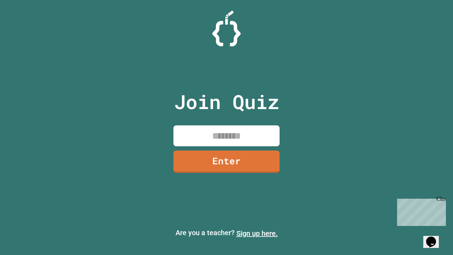
click at [257, 233] on link "Sign up here." at bounding box center [256, 233] width 41 height 8
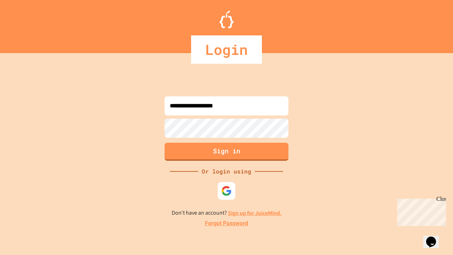
type input "**********"
